Goal: Task Accomplishment & Management: Complete application form

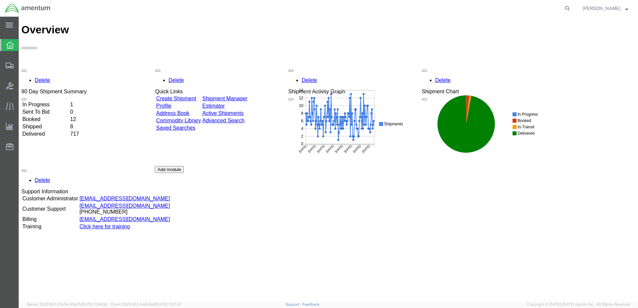
click at [173, 66] on div "Delete 90 Day Shipment Summary In Progress 1 Sent To Bid 0 Booked 12 Shipped 8 …" at bounding box center [328, 166] width 614 height 200
click at [189, 66] on div "Delete 90 Day Shipment Summary In Progress 1 Sent To Bid 0 Booked 12 Shipped 8 …" at bounding box center [328, 166] width 614 height 200
click at [190, 66] on div "Delete 90 Day Shipment Summary In Progress 1 Sent To Bid 0 Booked 12 Shipped 8 …" at bounding box center [328, 166] width 614 height 200
click at [190, 66] on div at bounding box center [222, 116] width 134 height 100
click at [190, 96] on link "Create Shipment" at bounding box center [176, 99] width 40 height 6
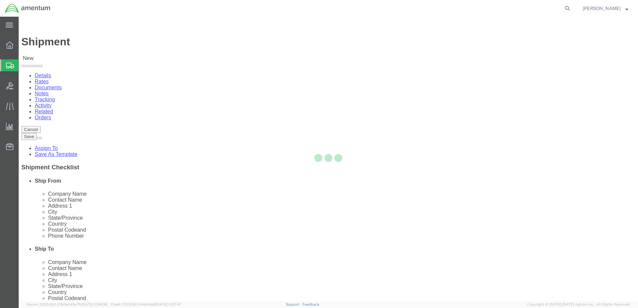
click at [142, 118] on div at bounding box center [328, 159] width 619 height 285
select select
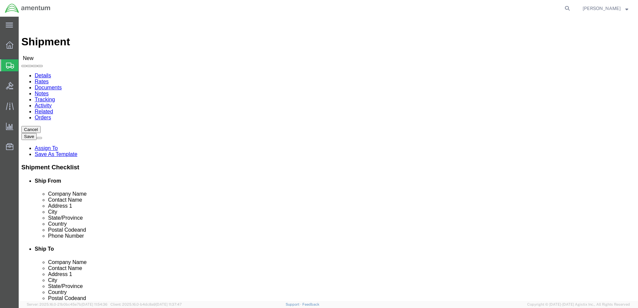
select select "MYPROFILE"
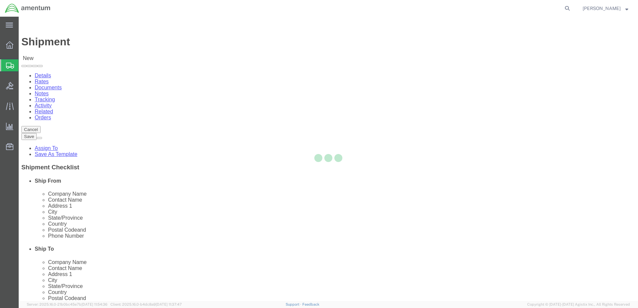
type input "Amentum Services, Inc."
type input "[PERSON_NAME]"
type input "Hangar 1002, [GEOGRAPHIC_DATA]"
type input "[GEOGRAPHIC_DATA]"
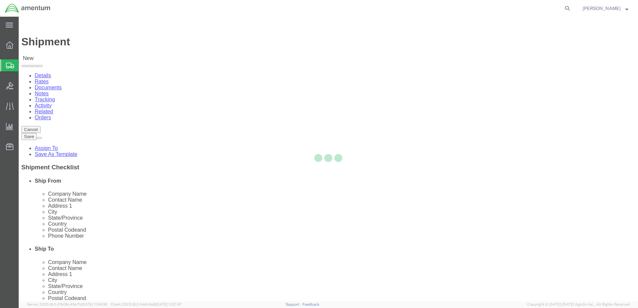
type input "32212"
type input "[US_STATE]"
type input "9049806801"
type input "[PERSON_NAME][EMAIL_ADDRESS][PERSON_NAME][DOMAIN_NAME]"
checkbox input "true"
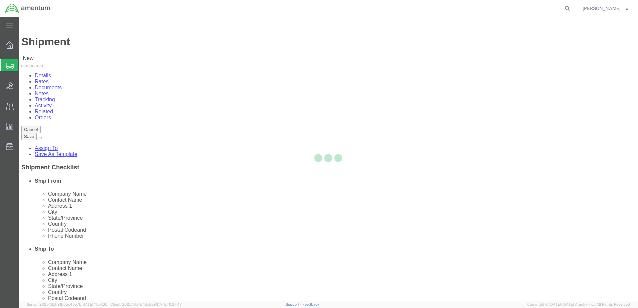
select select "FL"
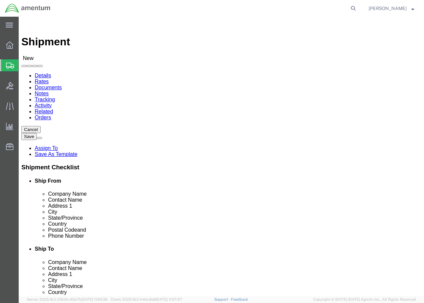
type input "WSD"
select select "49946"
type input "Amentum Services, Inc"
type input "[PERSON_NAME]"
type input "Bldg 1480 [GEOGRAPHIC_DATA] [GEOGRAPHIC_DATA]"
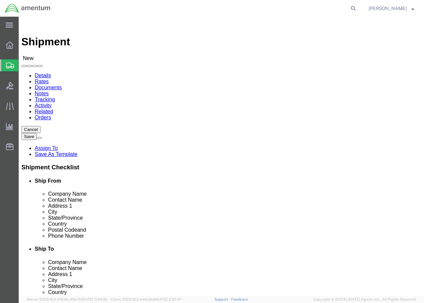
type input "[GEOGRAPHIC_DATA]"
type input "92135-7013"
type input "[PHONE_NUMBER]"
type input "3017"
type input "[PERSON_NAME][EMAIL_ADDRESS][PERSON_NAME][DOMAIN_NAME]"
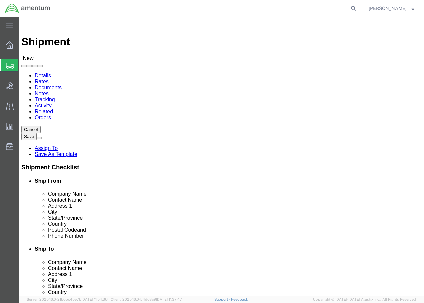
checkbox input "true"
select select "CA"
click input "[PERSON_NAME]"
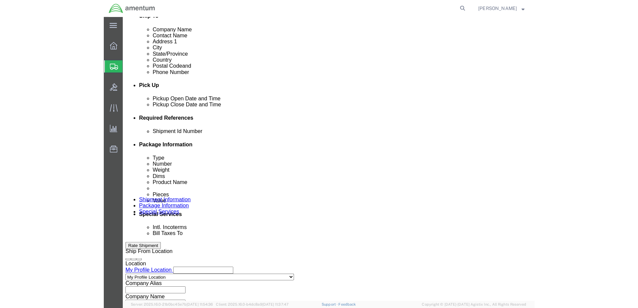
scroll to position [228, 0]
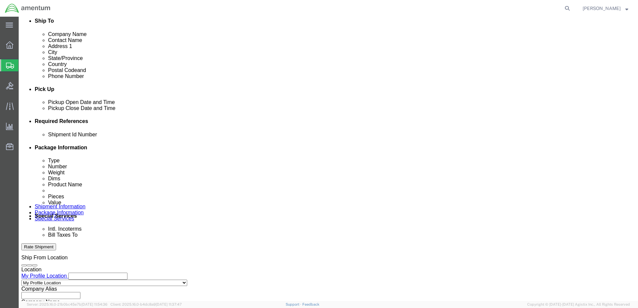
type input "[PERSON_NAME] / [PERSON_NAME]"
click div "[DATE] 4:00 PM"
click input "4:00 PM"
type input "8:00 AM"
click button "Apply"
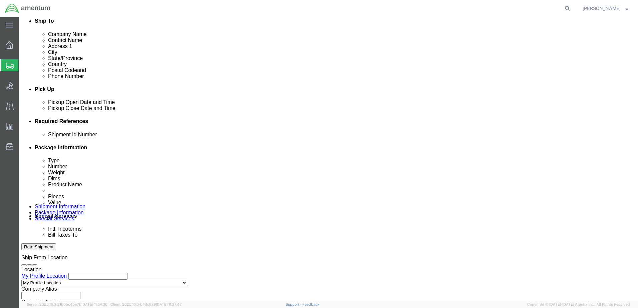
click div "[DATE] 9:00 AM"
type input "4:00 PM"
click button "Apply"
click select "Select Air Less than Truckload Multi-Leg Ocean Freight Rail Small Parcel Truckl…"
select select "SMAL"
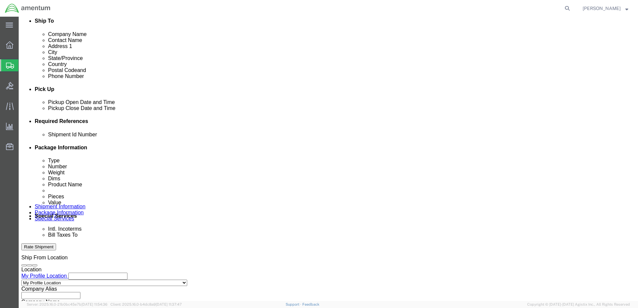
click select "Select Air Less than Truckload Multi-Leg Ocean Freight Rail Small Parcel Truckl…"
click input "text"
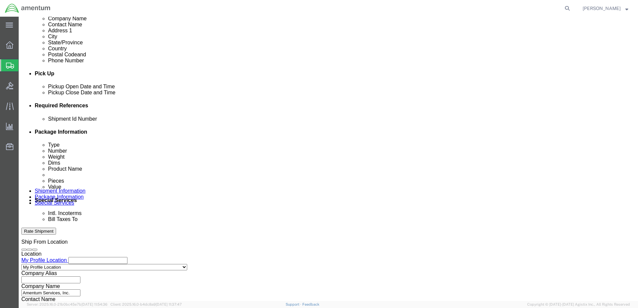
scroll to position [188, 0]
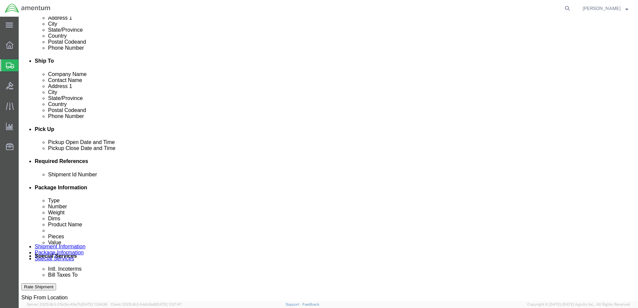
click input "text"
paste input "94537"
type input "94537"
click button "Add reference"
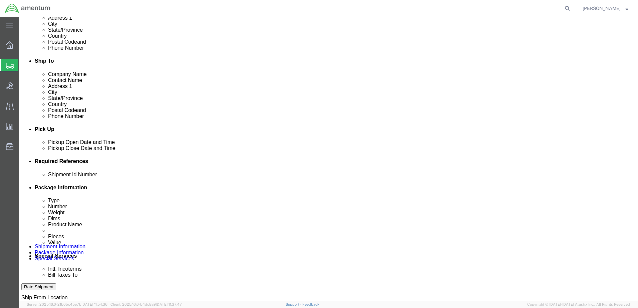
click button "Add reference"
click select "Select Account Type Activity ID Airline Appointment Number ASN Batch Request # …"
select select "DEPT"
click select "Select Account Type Activity ID Airline Appointment Number ASN Batch Request # …"
click input "text"
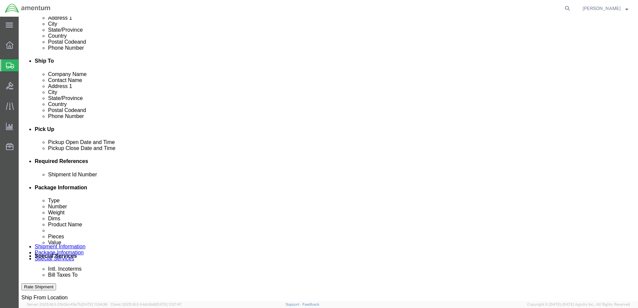
type input "CBP"
click input "94537"
drag, startPoint x: 103, startPoint y: 222, endPoint x: 67, endPoint y: 221, distance: 36.1
click div "Shipment Id Number 94537"
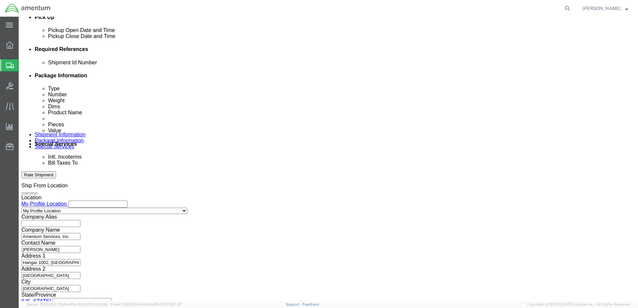
scroll to position [301, 0]
click select "Select Account Type Activity ID Airline Appointment Number ASN Batch Request # …"
select select "GLCD"
click select "Select Account Type Activity ID Airline Appointment Number ASN Batch Request # …"
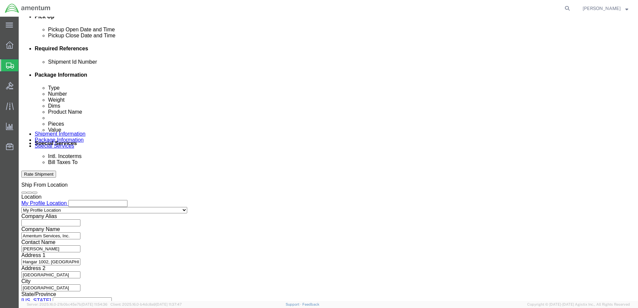
select select "PROJNUM"
click select "Select Account Type Activity ID Airline Appointment Number ASN Batch Request # …"
click button "Add reference"
click select "Select Account Type Activity ID Airline Appointment Number ASN Batch Request # …"
select select "CUSTREF"
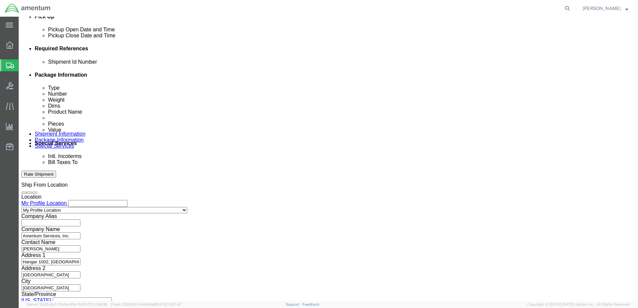
click select "Select Account Type Activity ID Airline Appointment Number ASN Batch Request # …"
click input "text"
click input "94537"
type input "94538"
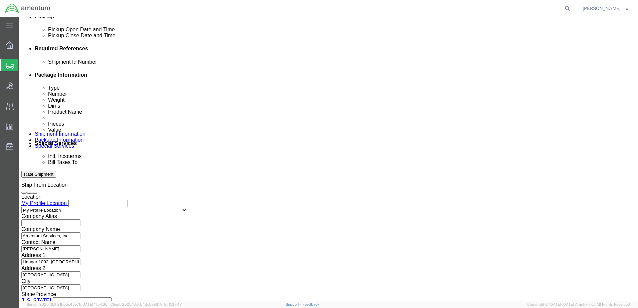
click input "text"
paste input "6118.03.03.2219.000.EJA.0000"
type input "6118.03.03.2219.000.EJA.0000"
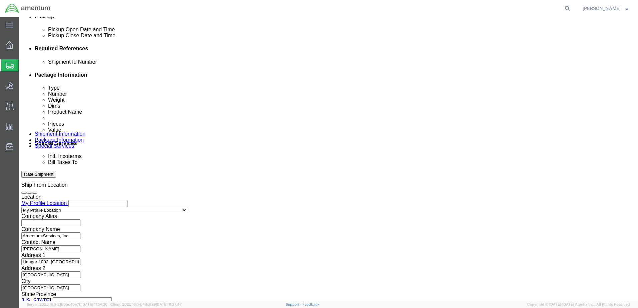
click input "text"
paste input "6118.03.03.2219.000.EJA.0000"
type input "6118.03.03.2219.000.EJA.0000"
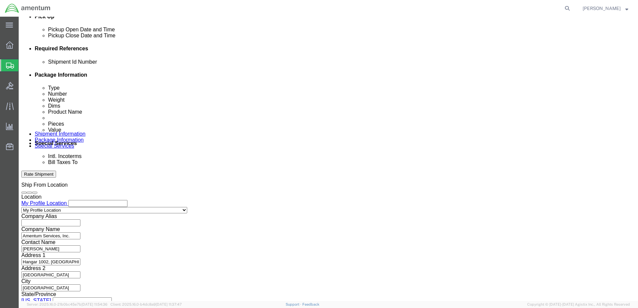
click input "text"
click div "Ship From Location Location My Profile Location My Profile Location [PHONE_NUMB…"
click input "text"
type input "Hinge Pin"
click button "Continue"
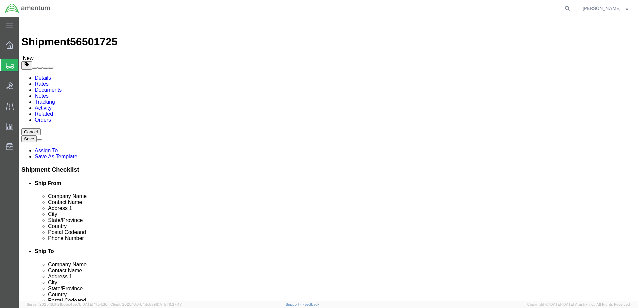
click select "Select Bale(s) Basket(s) Bolt(s) Bottle(s) Buckets Bulk Bundle(s) Can(s) Cardbo…"
select select "MBX"
click select "Select Bale(s) Basket(s) Bolt(s) Bottle(s) Buckets Bulk Bundle(s) Can(s) Cardbo…"
type input "13.00"
type input "11.50"
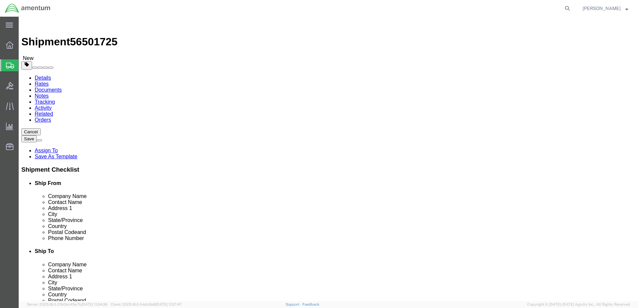
type input "2.50"
click input "0.00"
type input "1.00"
drag, startPoint x: 107, startPoint y: 188, endPoint x: 137, endPoint y: 193, distance: 29.8
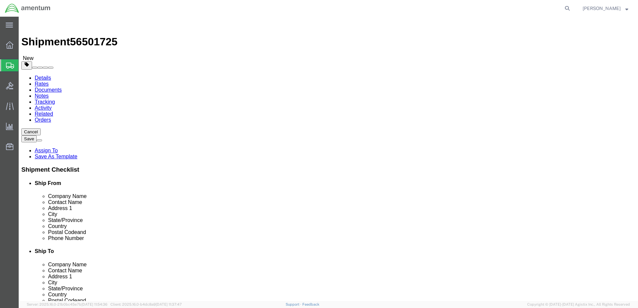
click div "Package Content # 1 1 x Medium Box Package Type Select Bale(s) Basket(s) Bolt(s…"
click span
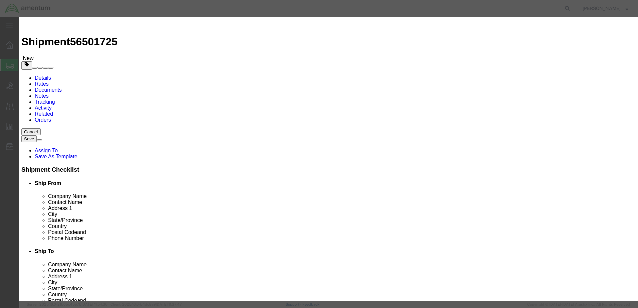
click input "text"
paste input "105774C-ZE00808"
type input "105774C-ZE00808"
click input "text"
paste input "HINGE PIN STORM WINDOW"
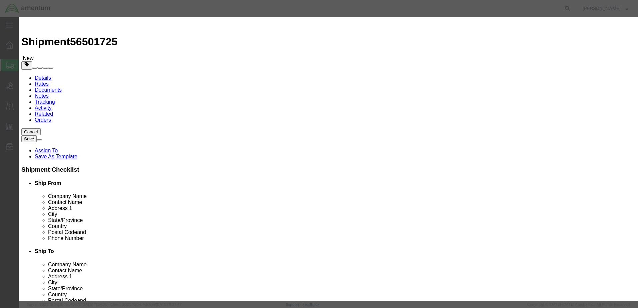
click input "HINGE PIN STORM WINDOW"
type input "HINGE PIN STORM WINDOW"
drag, startPoint x: 210, startPoint y: 61, endPoint x: 183, endPoint y: 65, distance: 26.8
click div "Pieces 0 Select Bag Barrels 100Board Feet Bottle Box Blister Pack Carats Can Ca…"
type input "1.00"
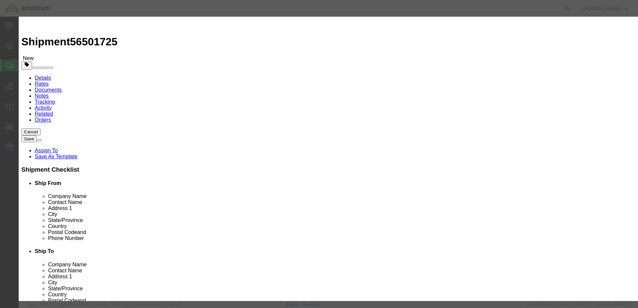
click input "text"
type input "300.00"
select select "USD"
click select "Select 50 55 60 65 70 85 92.5 100 125 175 250 300 400"
select select "250"
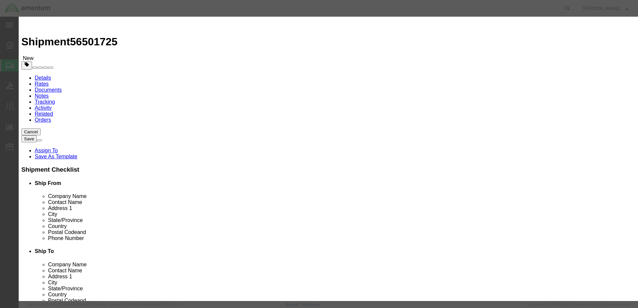
click select "Select 50 55 60 65 70 85 92.5 100 125 175 250 300 400"
click textarea
type textarea "Fragile. Handle with care!"
click input "text"
type input "6800"
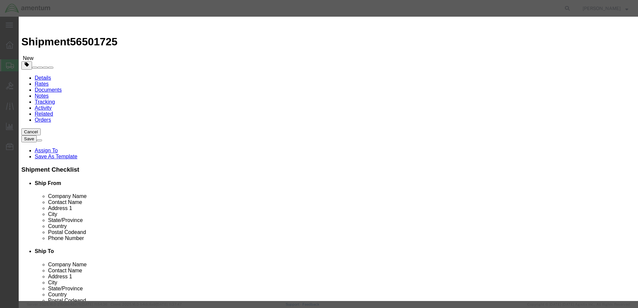
type input "6118.03.03.2219.000.EJA.0000"
click input "6800"
type input "6"
click select "Select Account Type Activity ID Airline Appointment Number ASN Batch Number Bil…"
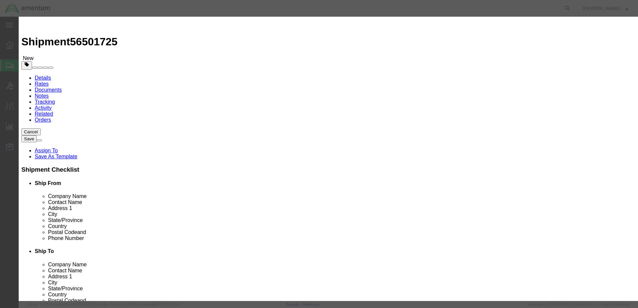
select select "GLCD"
click select "Select Account Type Activity ID Airline Appointment Number ASN Batch Number Bil…"
drag, startPoint x: 424, startPoint y: 121, endPoint x: 422, endPoint y: 127, distance: 6.6
click select "Select Account Type Activity ID Airline Appointment Number ASN Batch Number Bil…"
select select "PROJNUM"
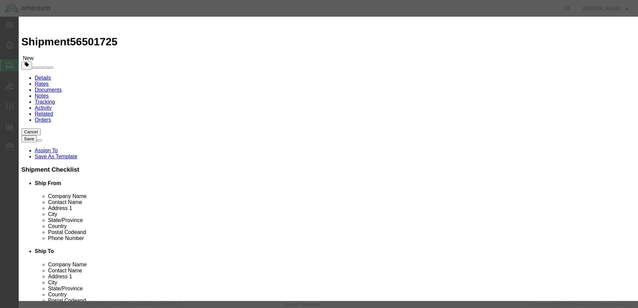
click select "Select Account Type Activity ID Airline Appointment Number ASN Batch Number Bil…"
click button "Save & Close"
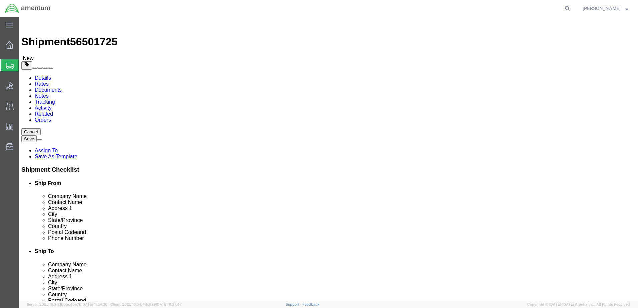
click button "Rate Shipment"
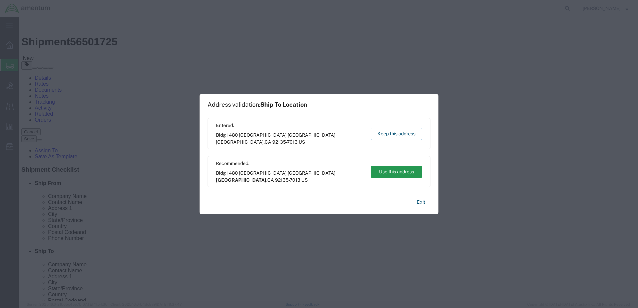
click at [403, 171] on button "Use this address" at bounding box center [396, 172] width 51 height 12
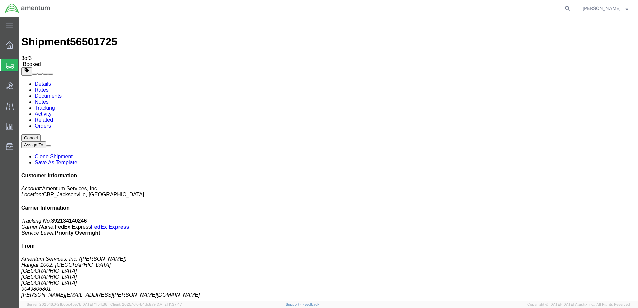
drag, startPoint x: 545, startPoint y: 101, endPoint x: 577, endPoint y: 99, distance: 32.5
click at [577, 173] on div "Customer Information Account: Amentum Services, Inc Location: CBP_Jacksonville,…" at bounding box center [328, 292] width 614 height 238
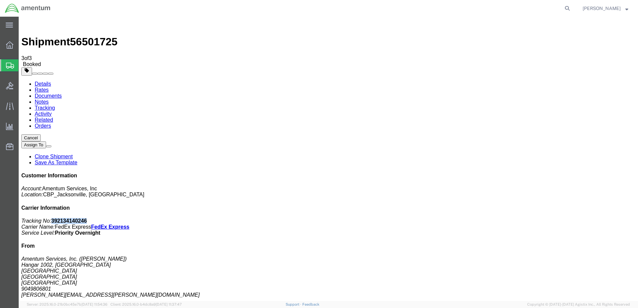
copy b "392134140246"
click at [42, 81] on link "Details" at bounding box center [43, 84] width 16 height 6
drag, startPoint x: 41, startPoint y: 257, endPoint x: 114, endPoint y: 254, distance: 72.5
click div "Total weight: 1.00 ( 2.00 dim ) LBS Tracking: 392134140246 Dimensions: L 13.00 …"
copy b "L 13.00 x W 11.50 x H 2.50 IN"
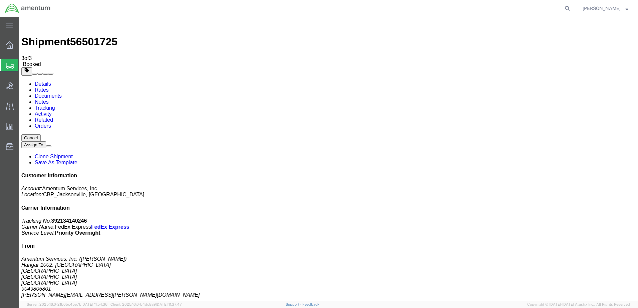
drag, startPoint x: 75, startPoint y: 28, endPoint x: 70, endPoint y: 32, distance: 5.9
click link "Documents"
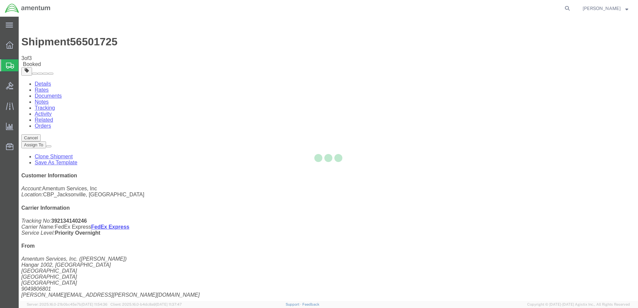
drag, startPoint x: 66, startPoint y: 25, endPoint x: 85, endPoint y: 42, distance: 25.3
click at [85, 42] on div at bounding box center [328, 159] width 619 height 285
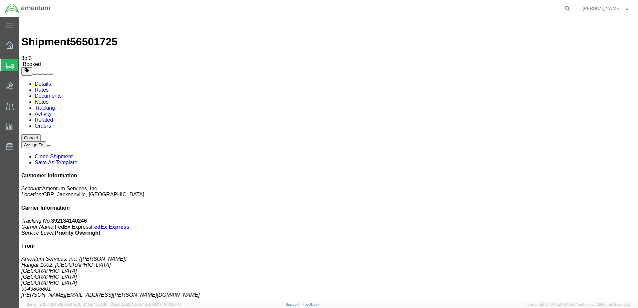
checkbox input "true"
